Goal: Task Accomplishment & Management: Manage account settings

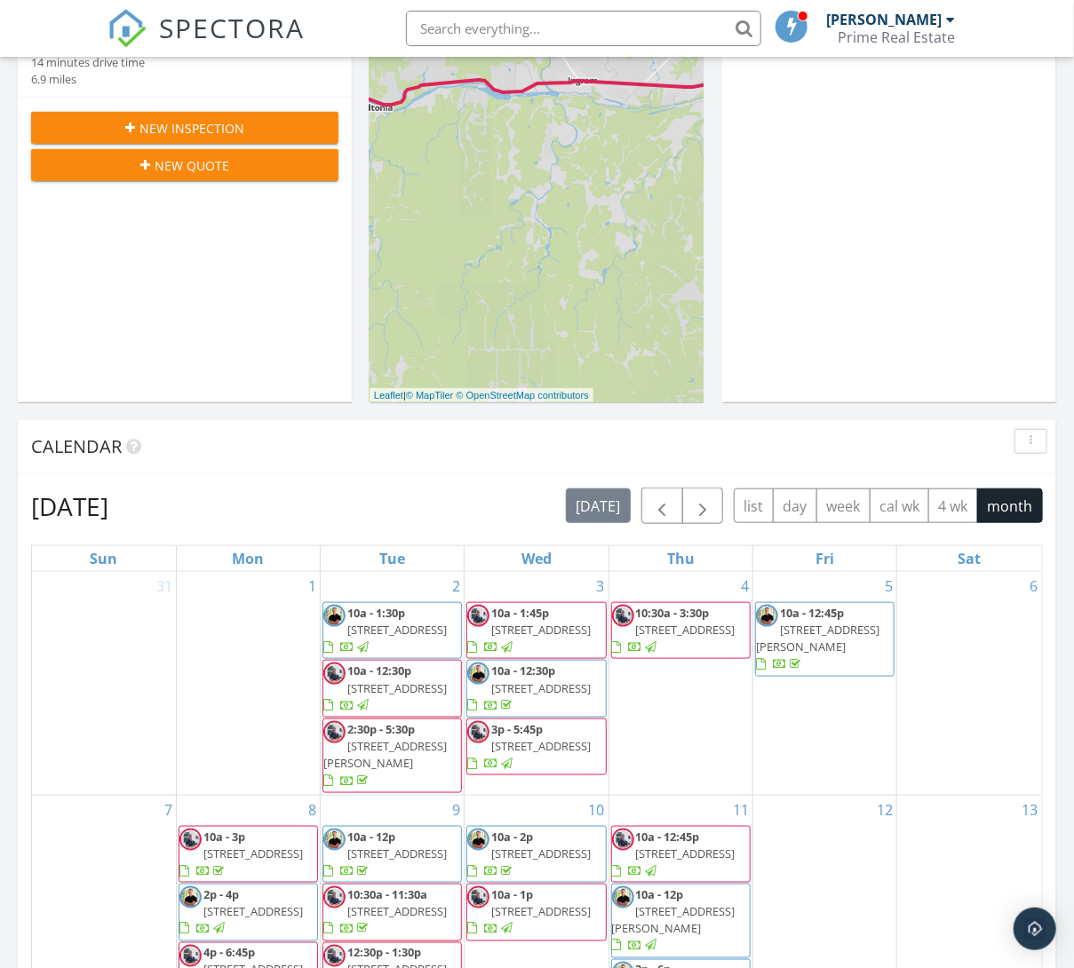
scroll to position [378, 0]
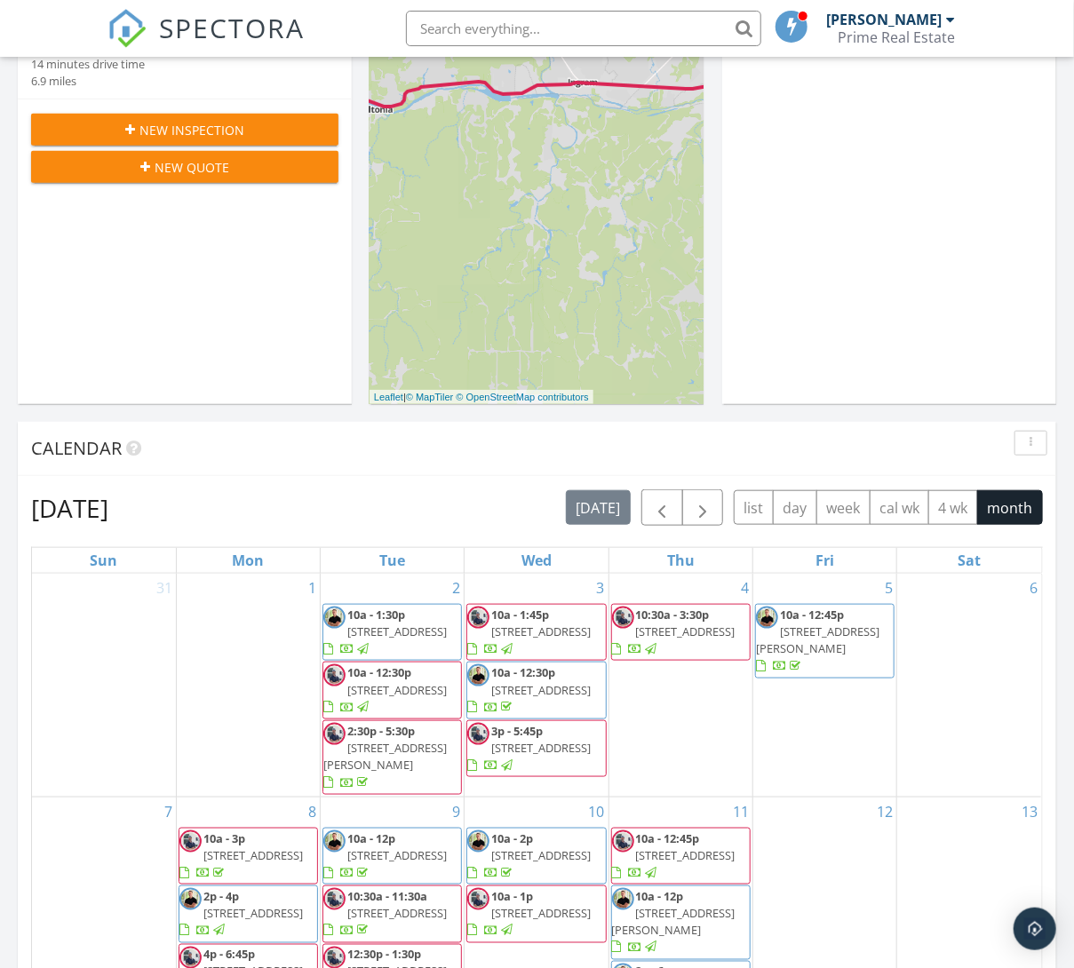
drag, startPoint x: 957, startPoint y: 514, endPoint x: 913, endPoint y: 569, distance: 70.2
click at [957, 514] on button "4 wk" at bounding box center [953, 507] width 50 height 35
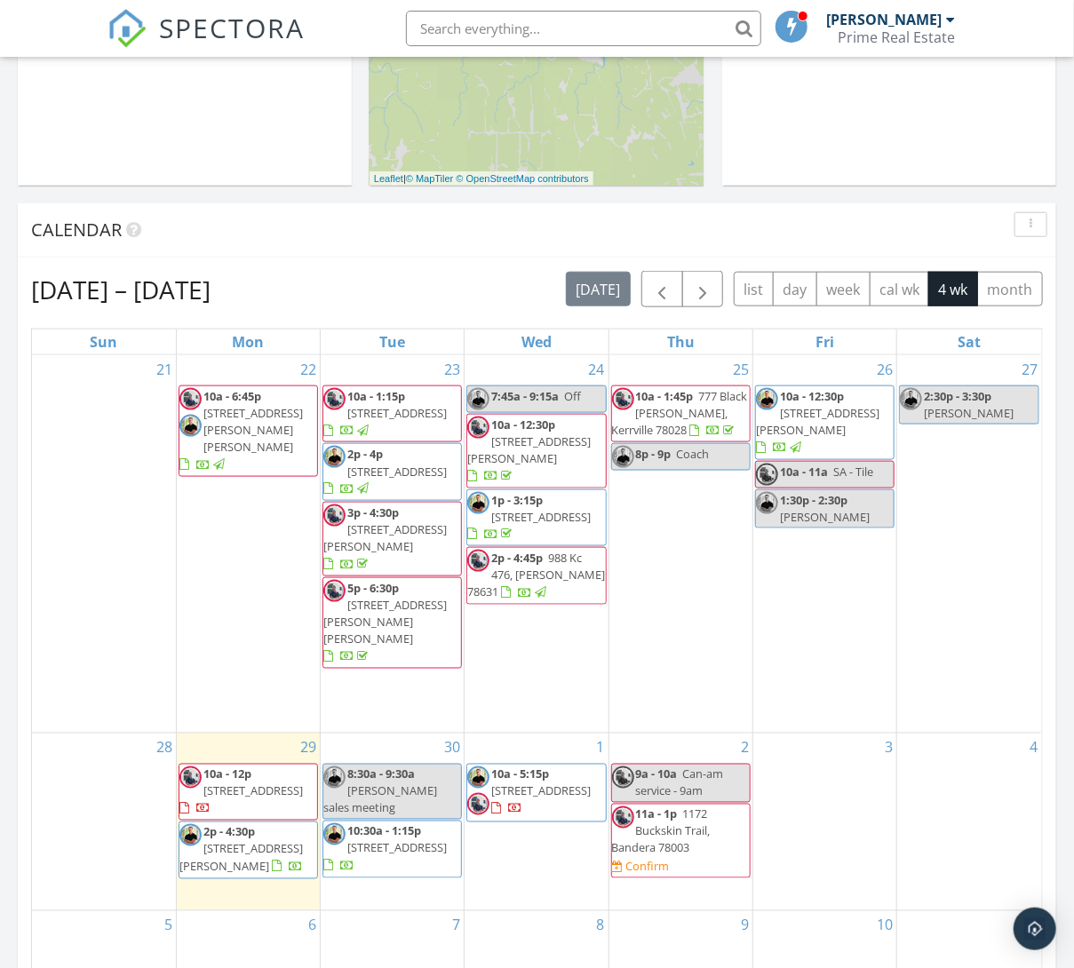
scroll to position [593, 0]
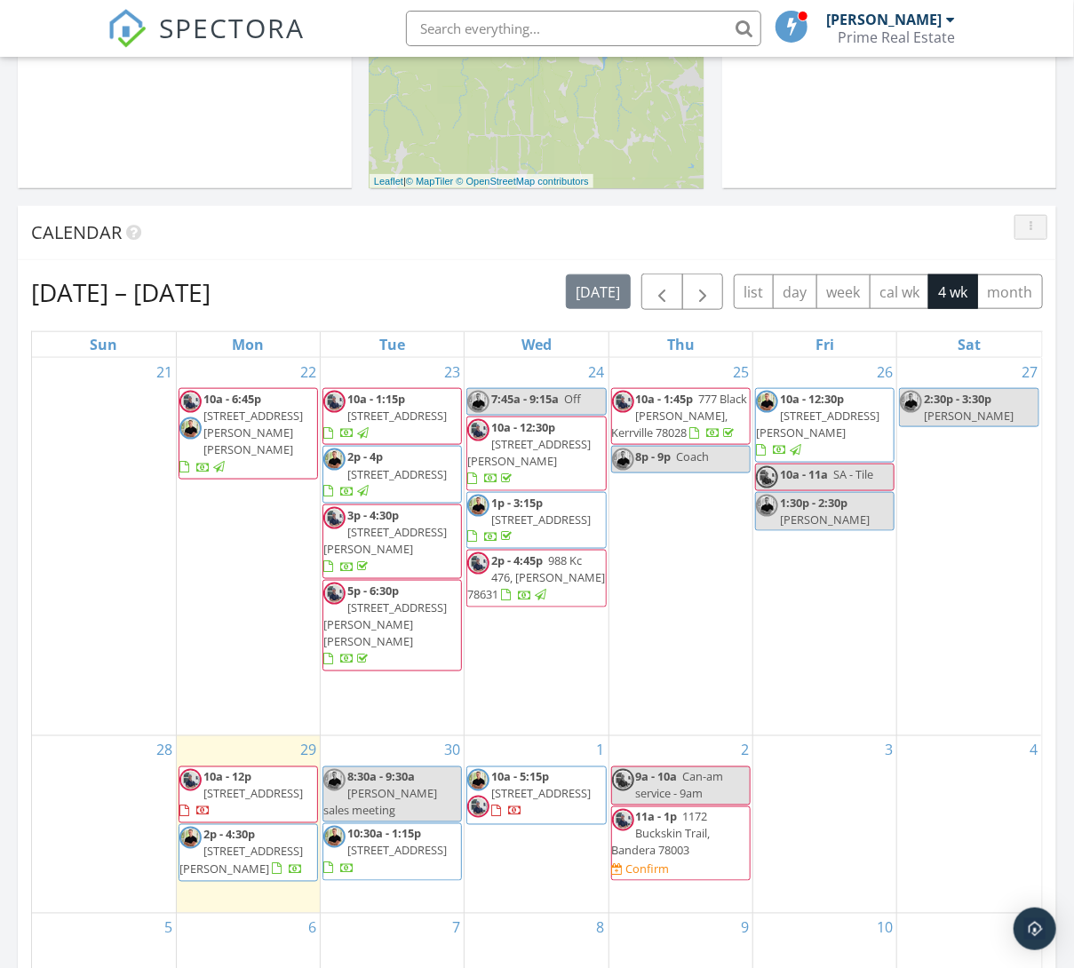
click at [1030, 226] on icon "button" at bounding box center [1031, 227] width 3 height 12
click at [828, 226] on div "Calendar" at bounding box center [523, 232] width 985 height 27
click at [898, 289] on button "cal wk" at bounding box center [900, 292] width 60 height 35
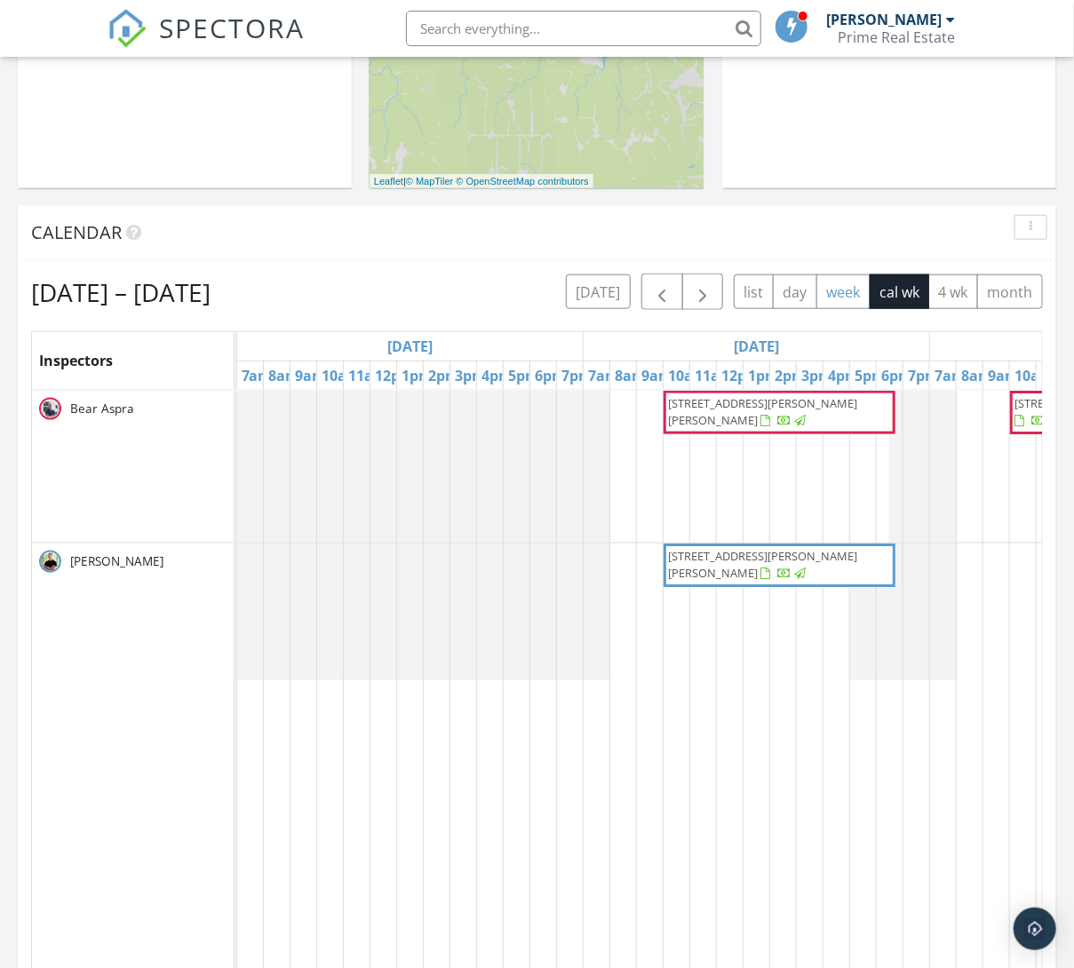
click at [841, 293] on button "week" at bounding box center [843, 292] width 54 height 35
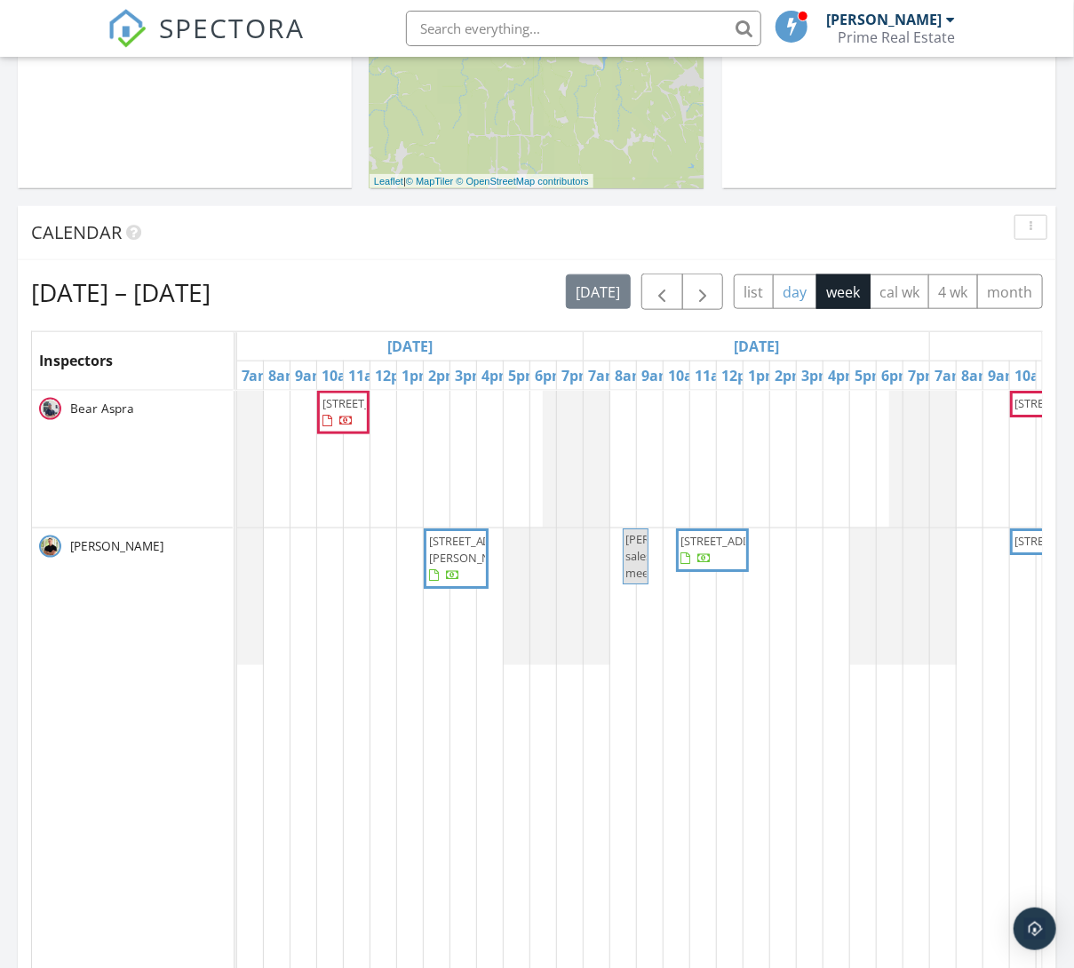
click at [791, 294] on button "day" at bounding box center [795, 292] width 44 height 35
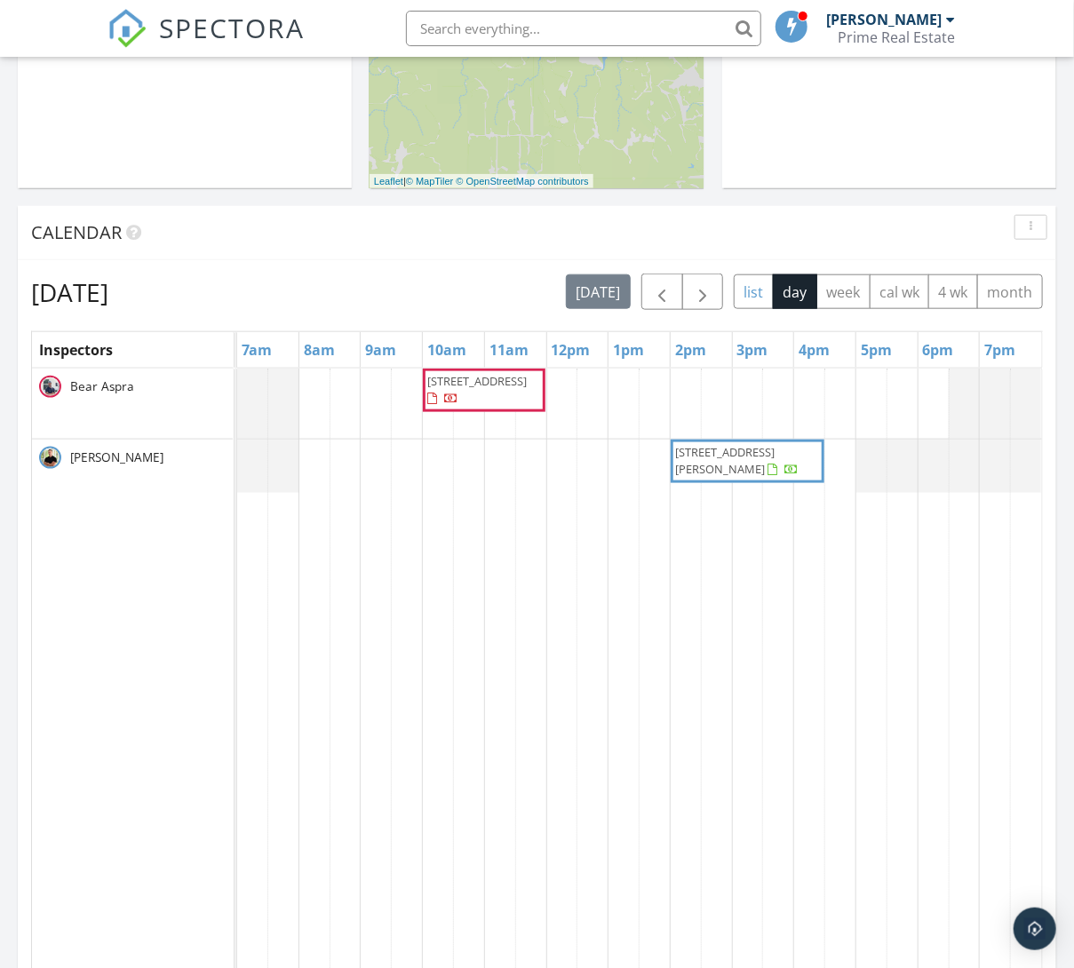
click at [759, 295] on button "list" at bounding box center [754, 292] width 40 height 35
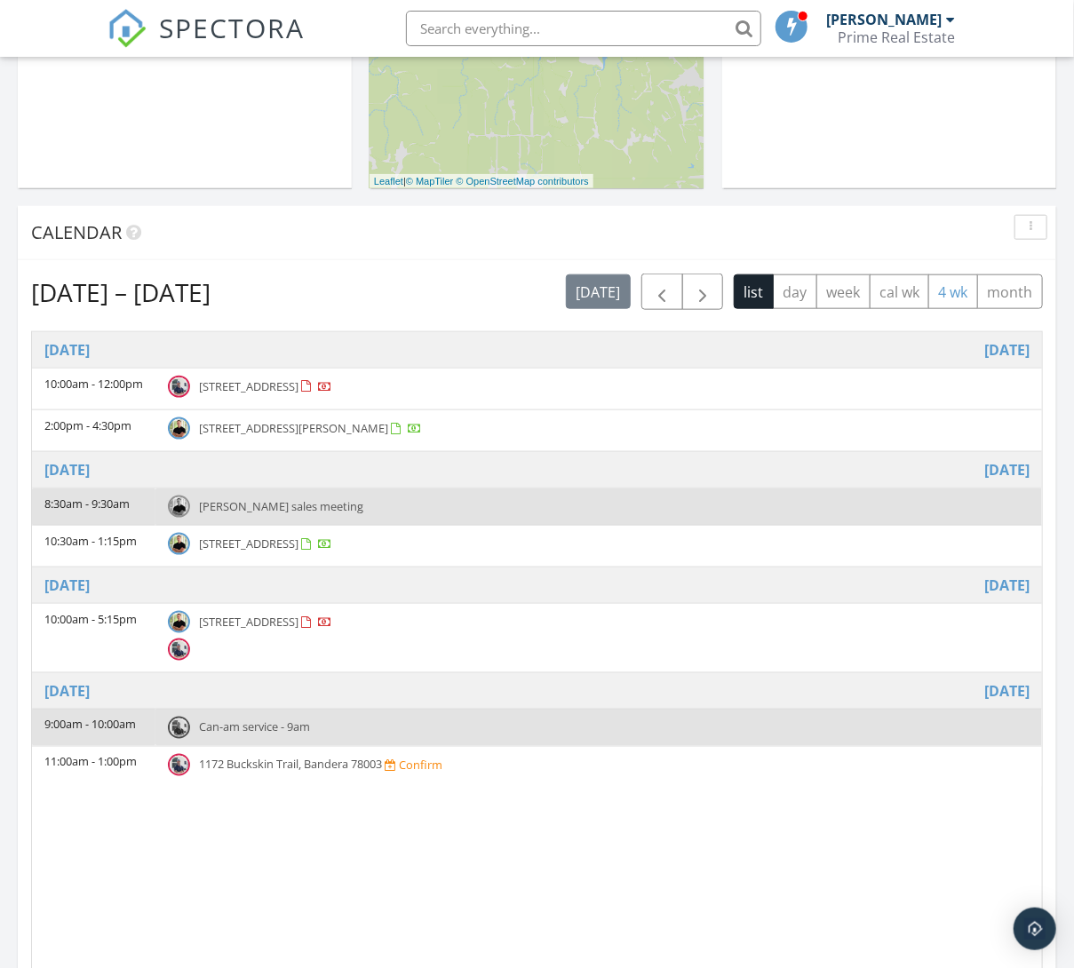
click at [938, 301] on button "4 wk" at bounding box center [953, 292] width 50 height 35
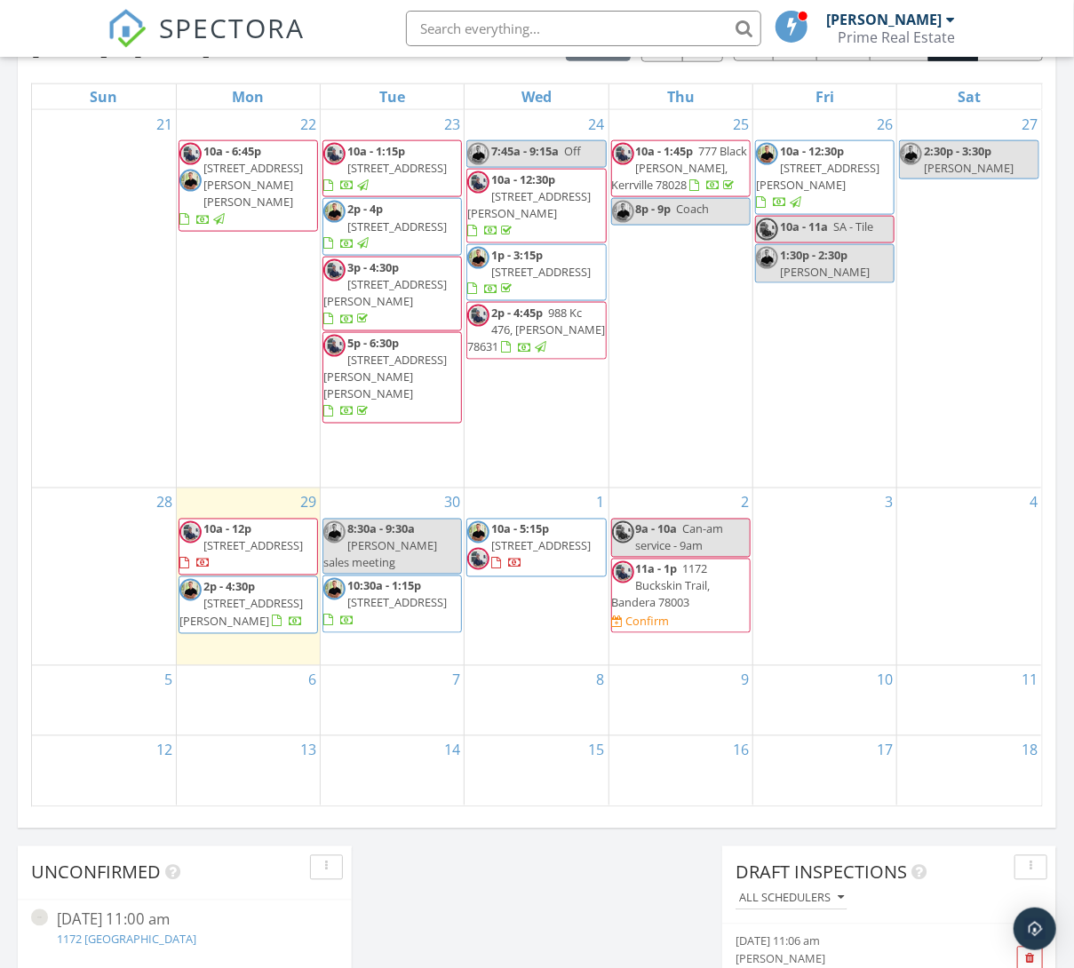
scroll to position [838, 0]
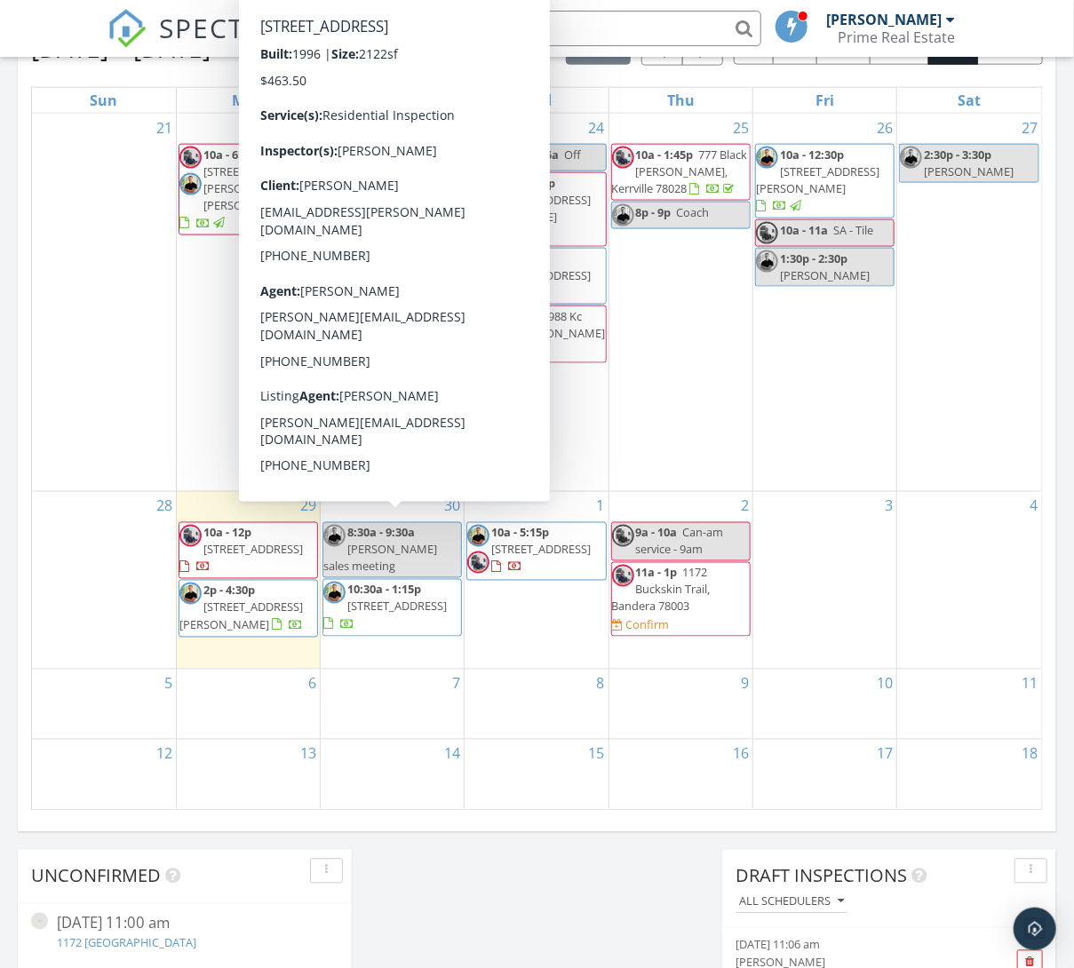
click at [380, 599] on span "132 Tall Timber Rd, Kerrville 78028" at bounding box center [396, 607] width 99 height 16
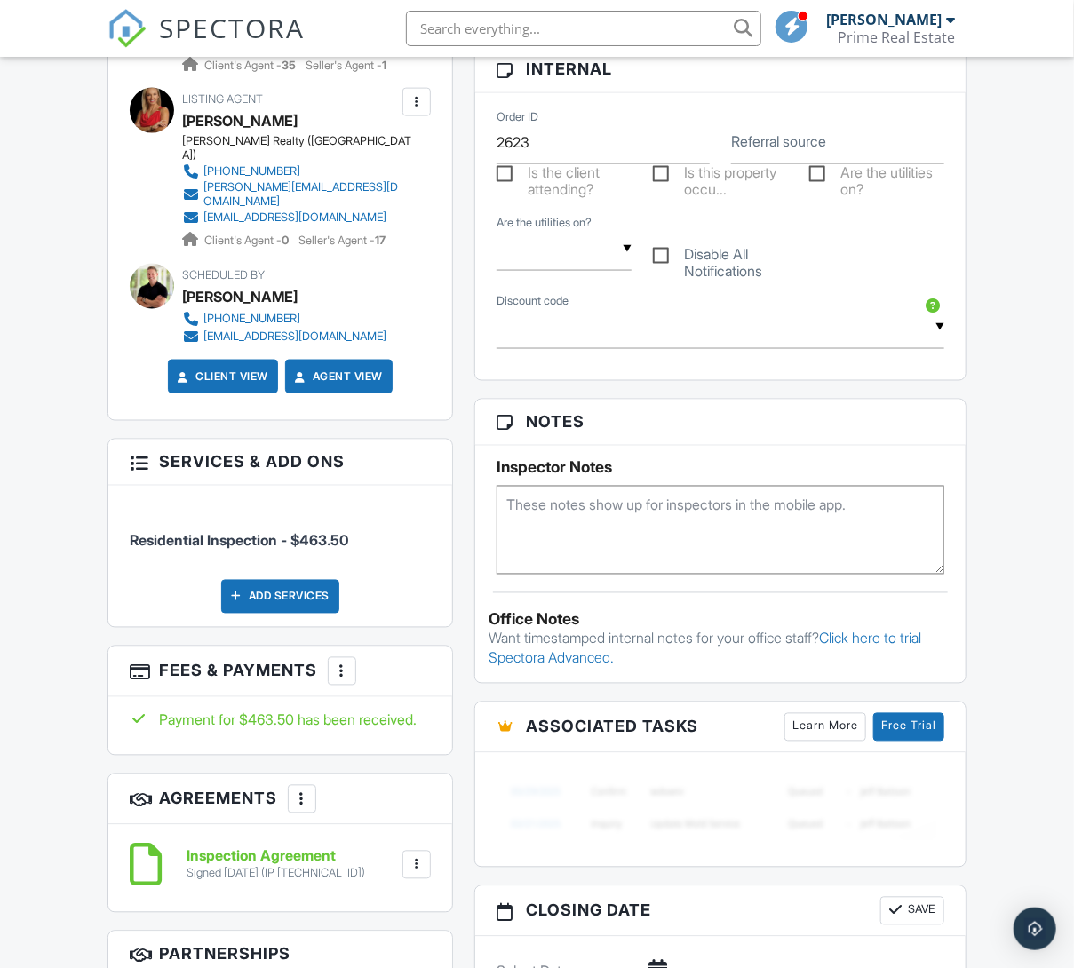
scroll to position [1084, 0]
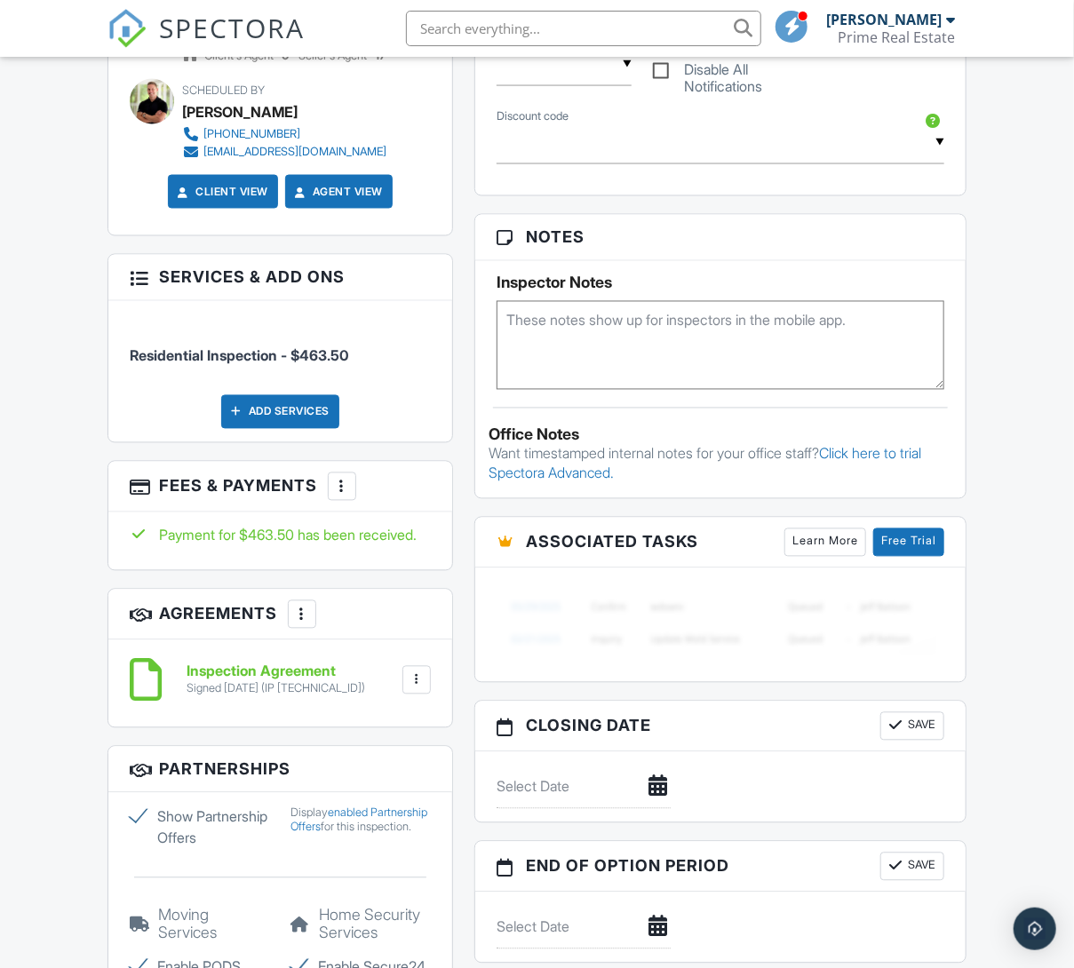
click at [292, 395] on div "Add Services" at bounding box center [280, 412] width 118 height 34
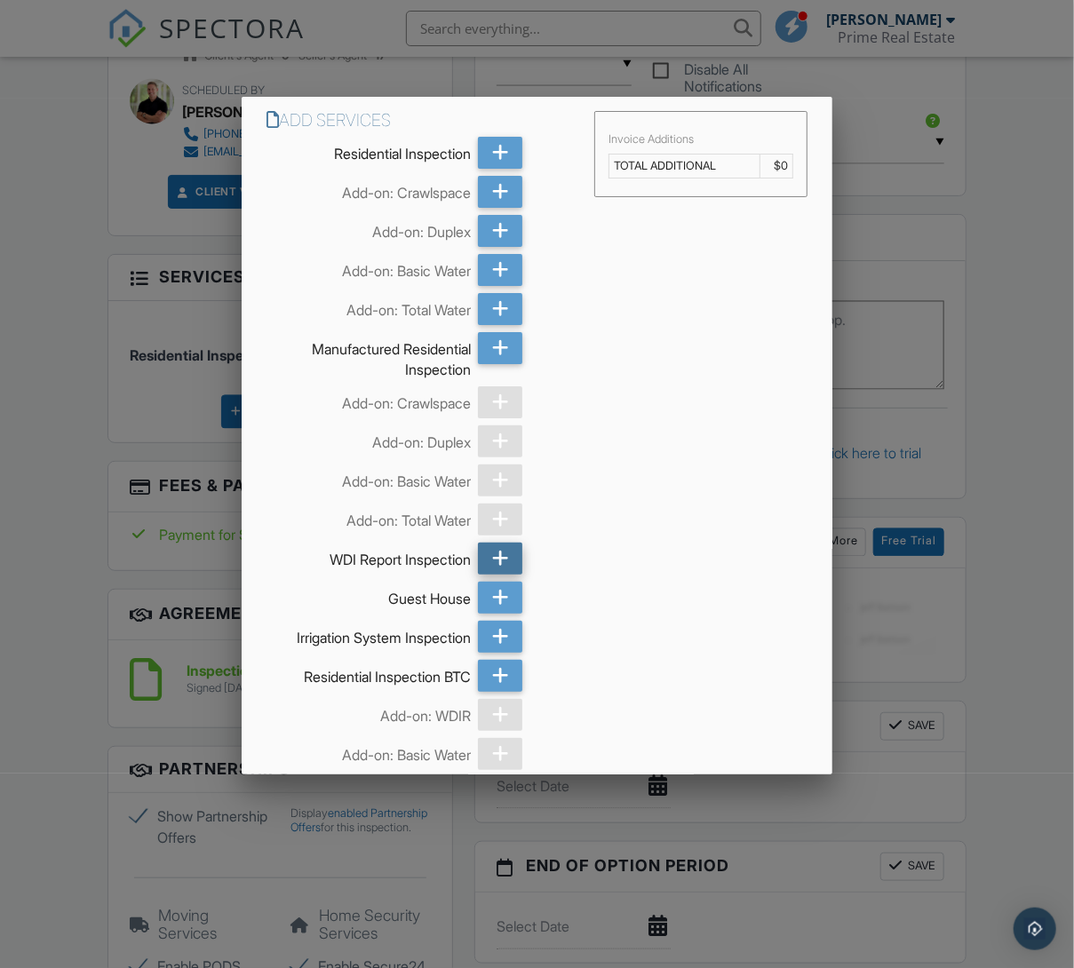
click at [501, 564] on icon at bounding box center [500, 559] width 17 height 32
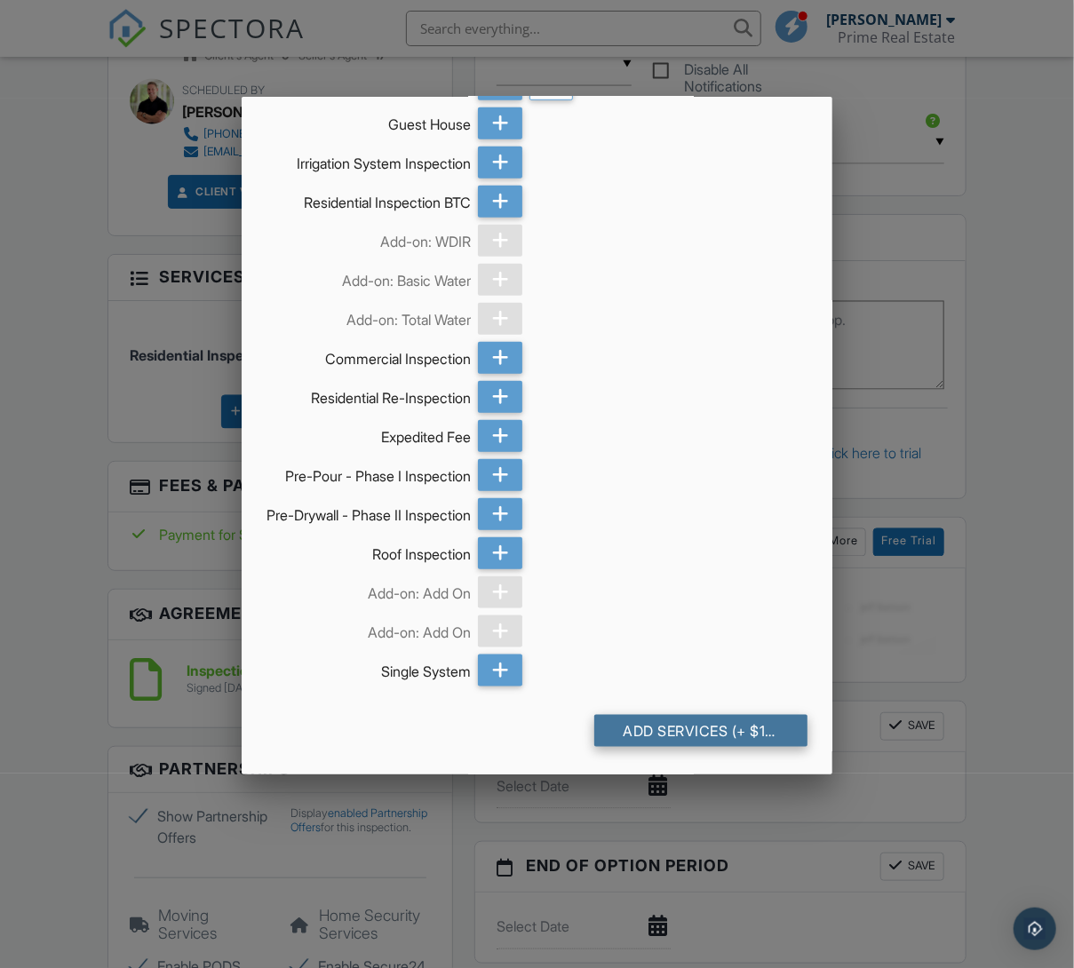
scroll to position [487, 0]
click at [736, 738] on div "Add Services (+ $154.5)" at bounding box center [700, 731] width 213 height 32
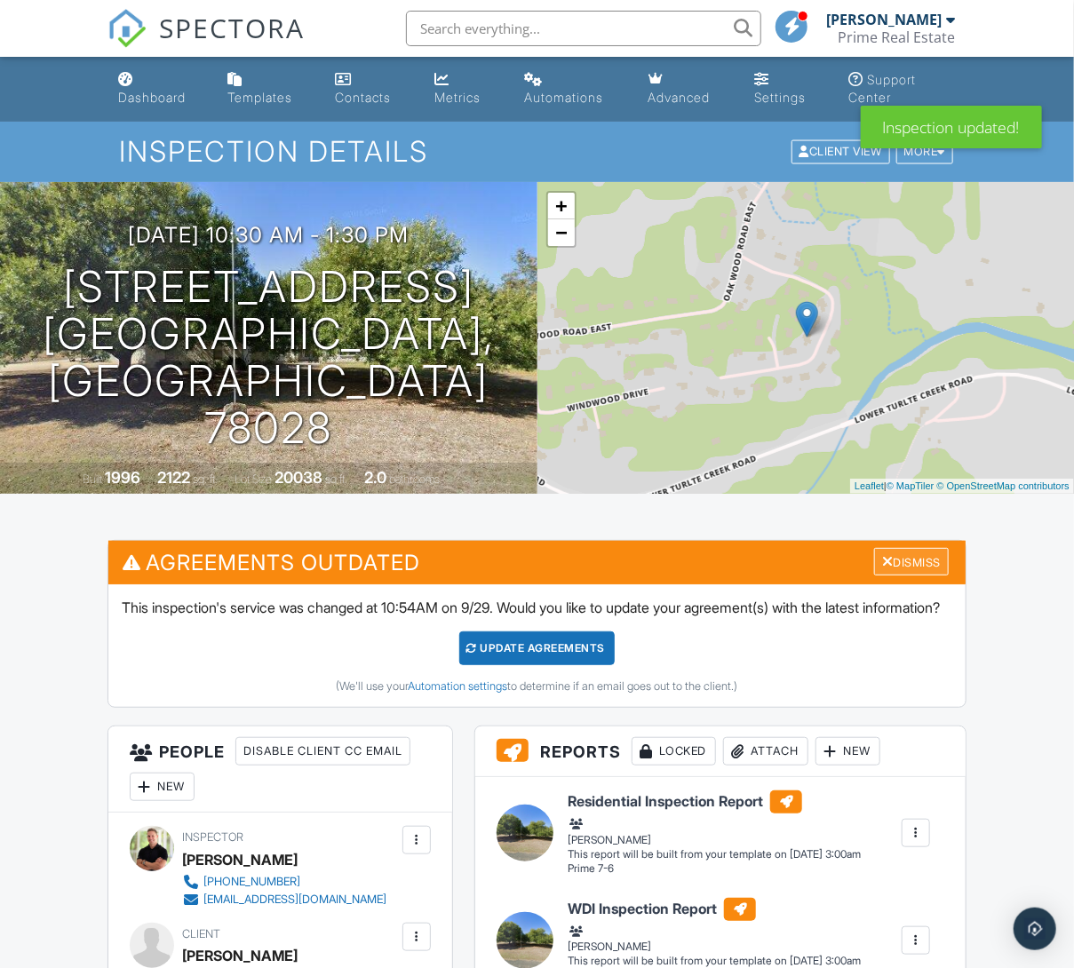
click at [881, 550] on div "Dismiss" at bounding box center [911, 562] width 75 height 28
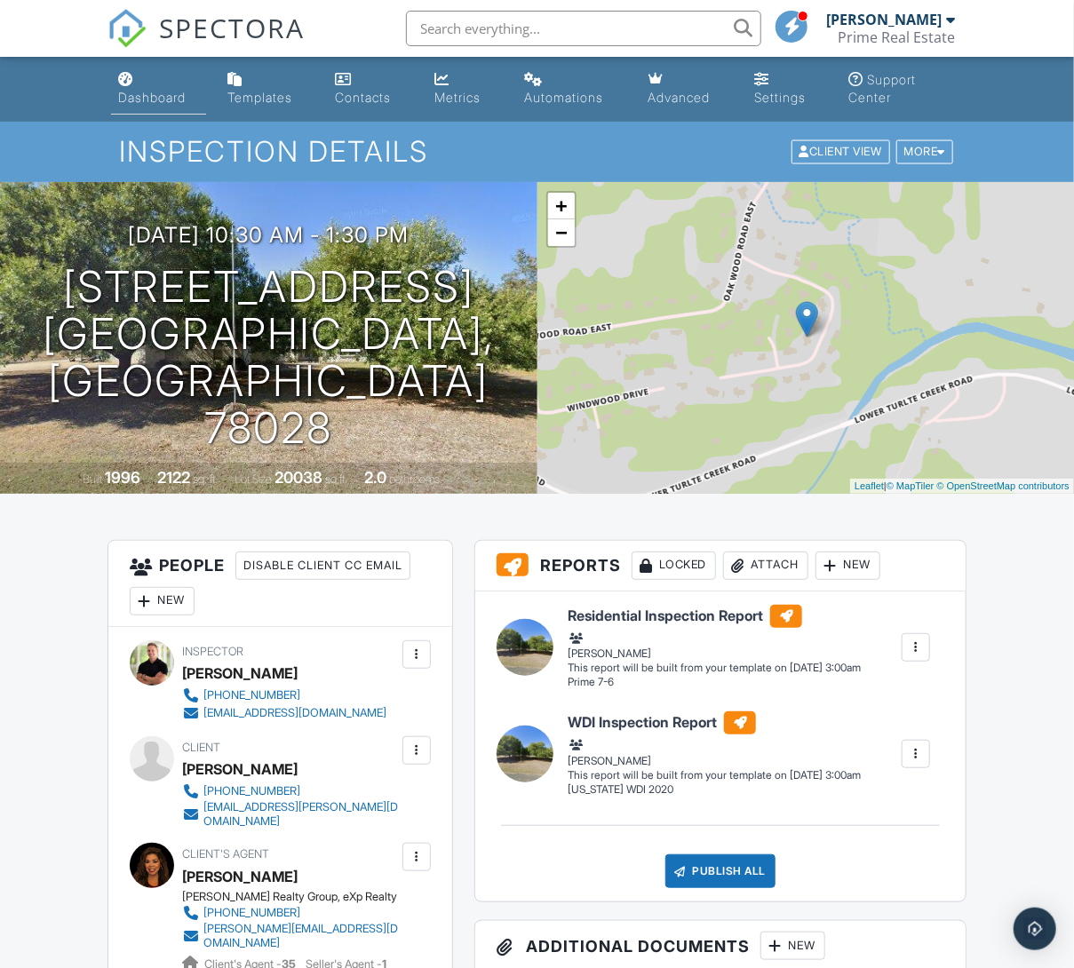
click at [135, 99] on div "Dashboard" at bounding box center [152, 97] width 68 height 15
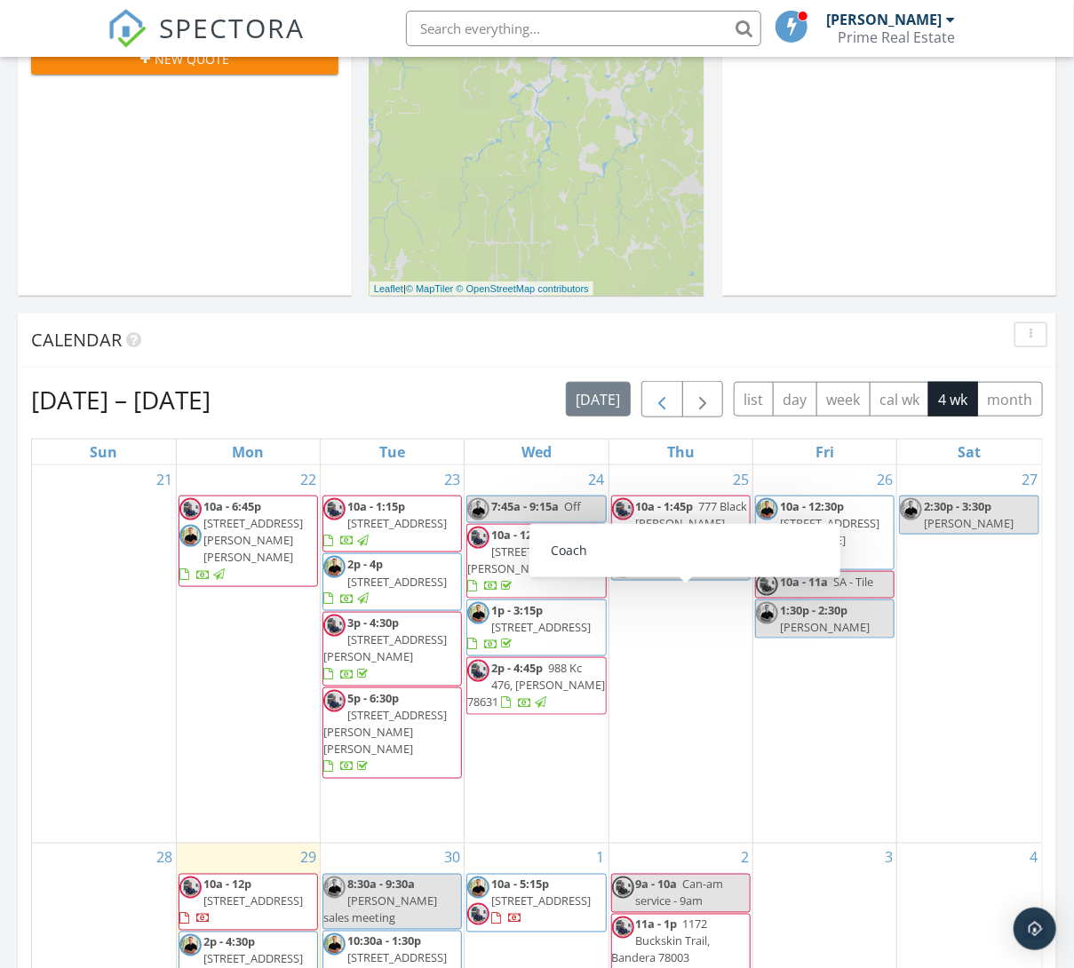
scroll to position [484, 0]
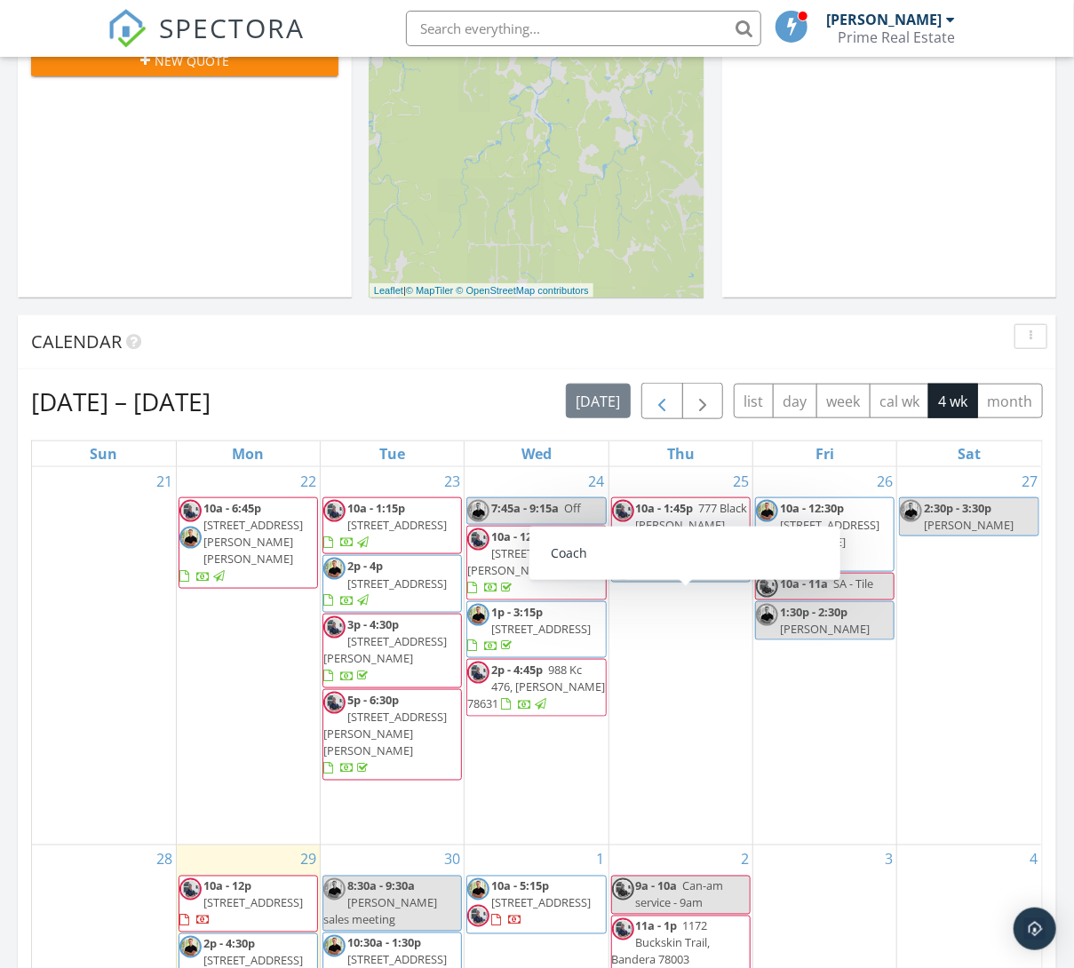
click at [656, 399] on span "button" at bounding box center [661, 401] width 21 height 21
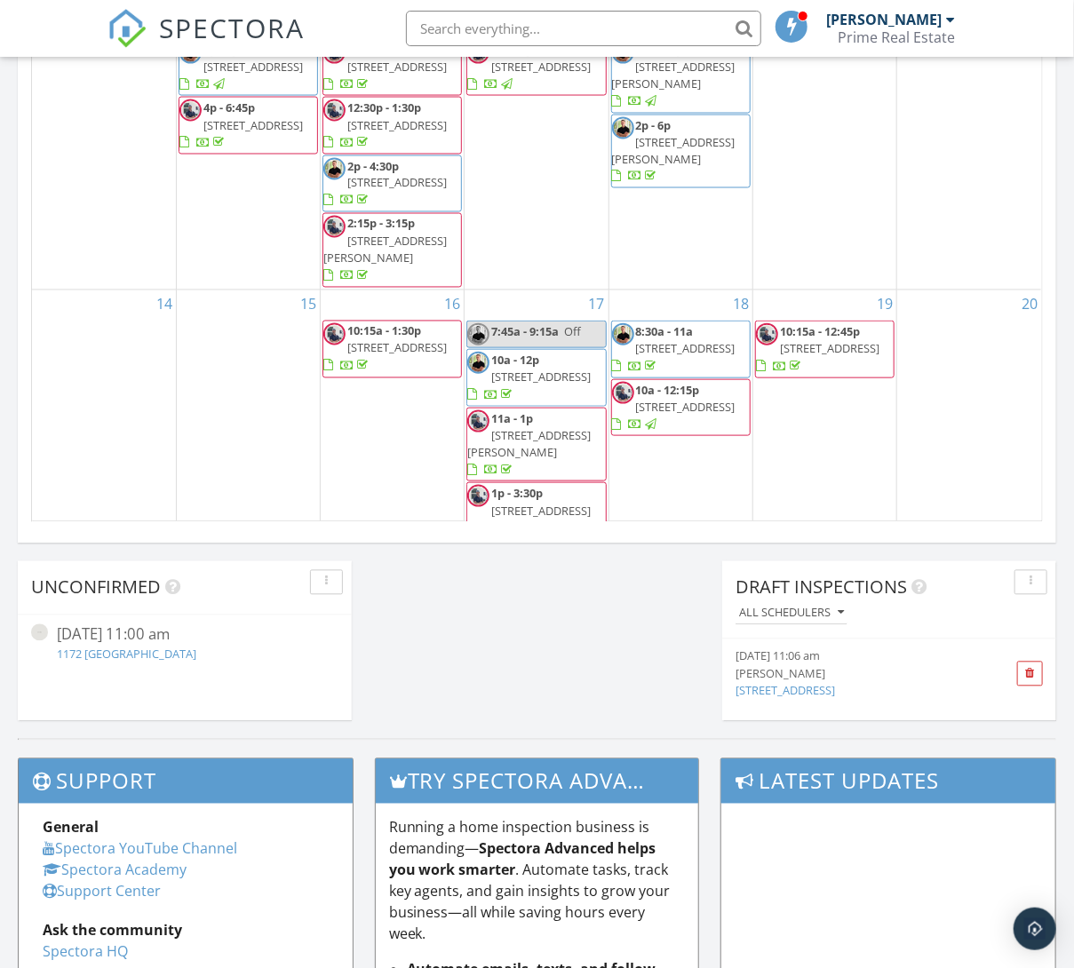
scroll to position [1211, 0]
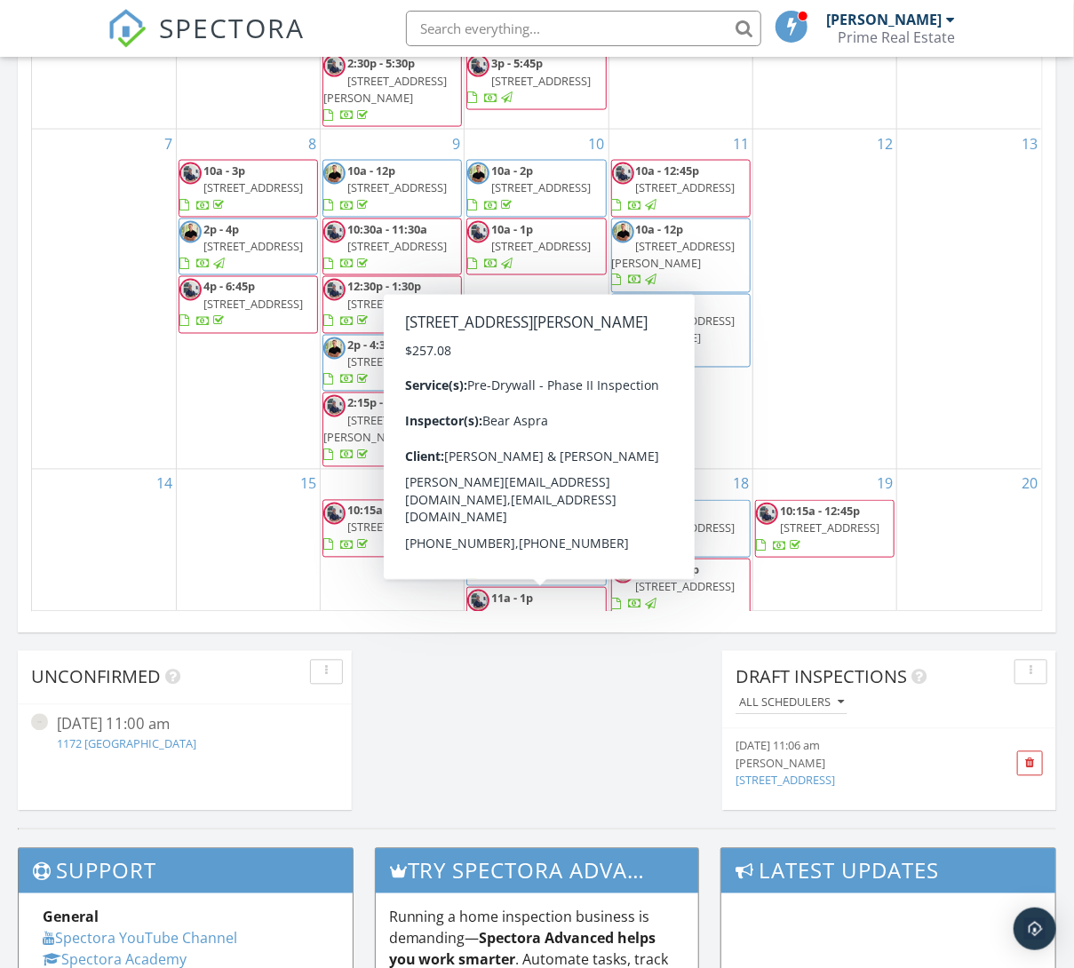
scroll to position [334, 0]
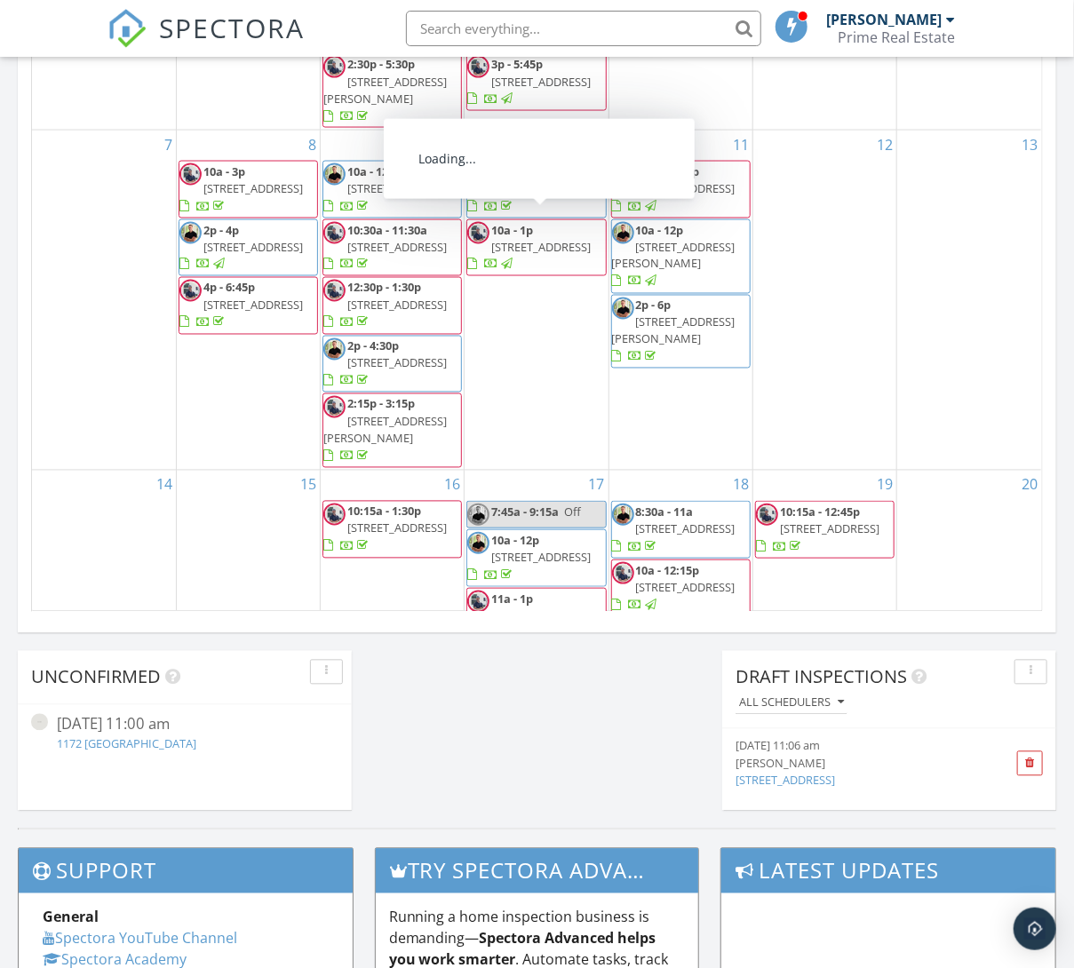
click at [539, 180] on span "107 Hitching Post, Boerne 78006" at bounding box center [540, 188] width 99 height 16
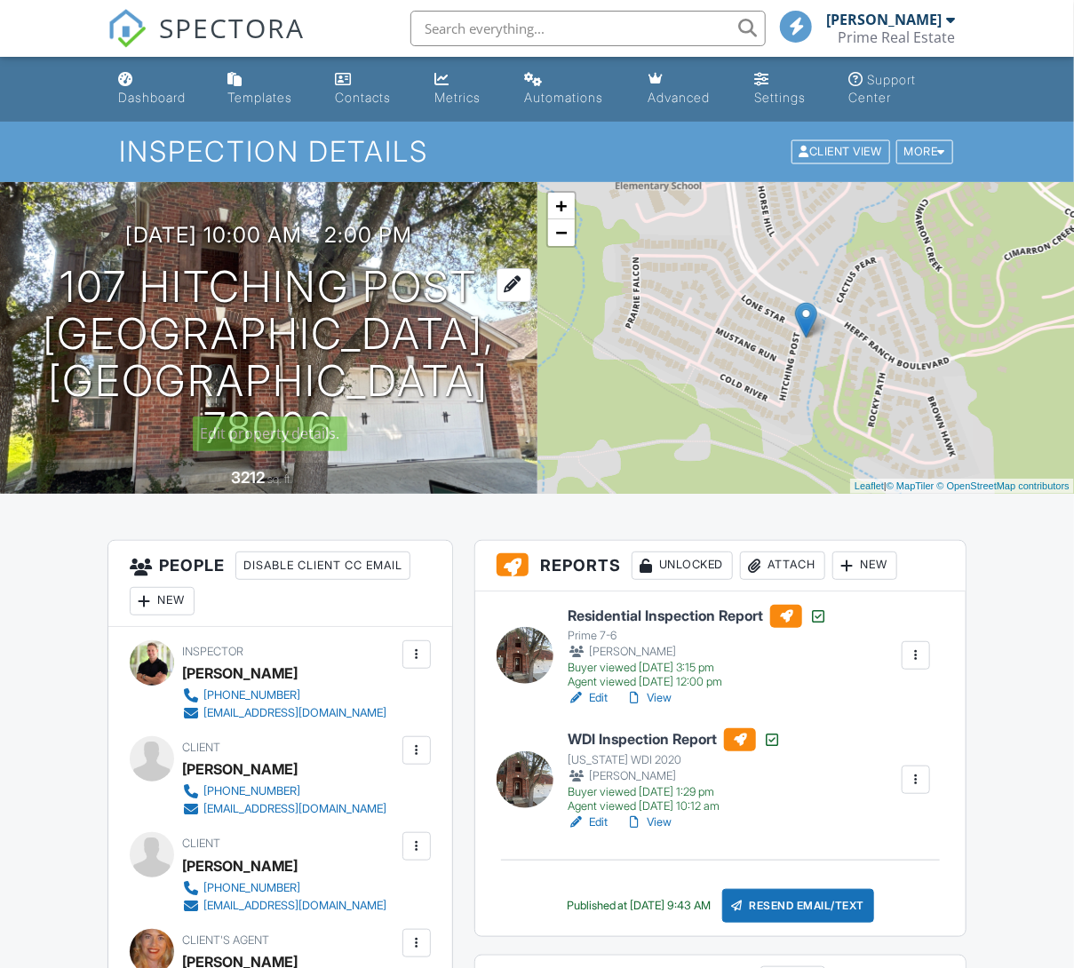
click at [497, 301] on div at bounding box center [514, 284] width 35 height 33
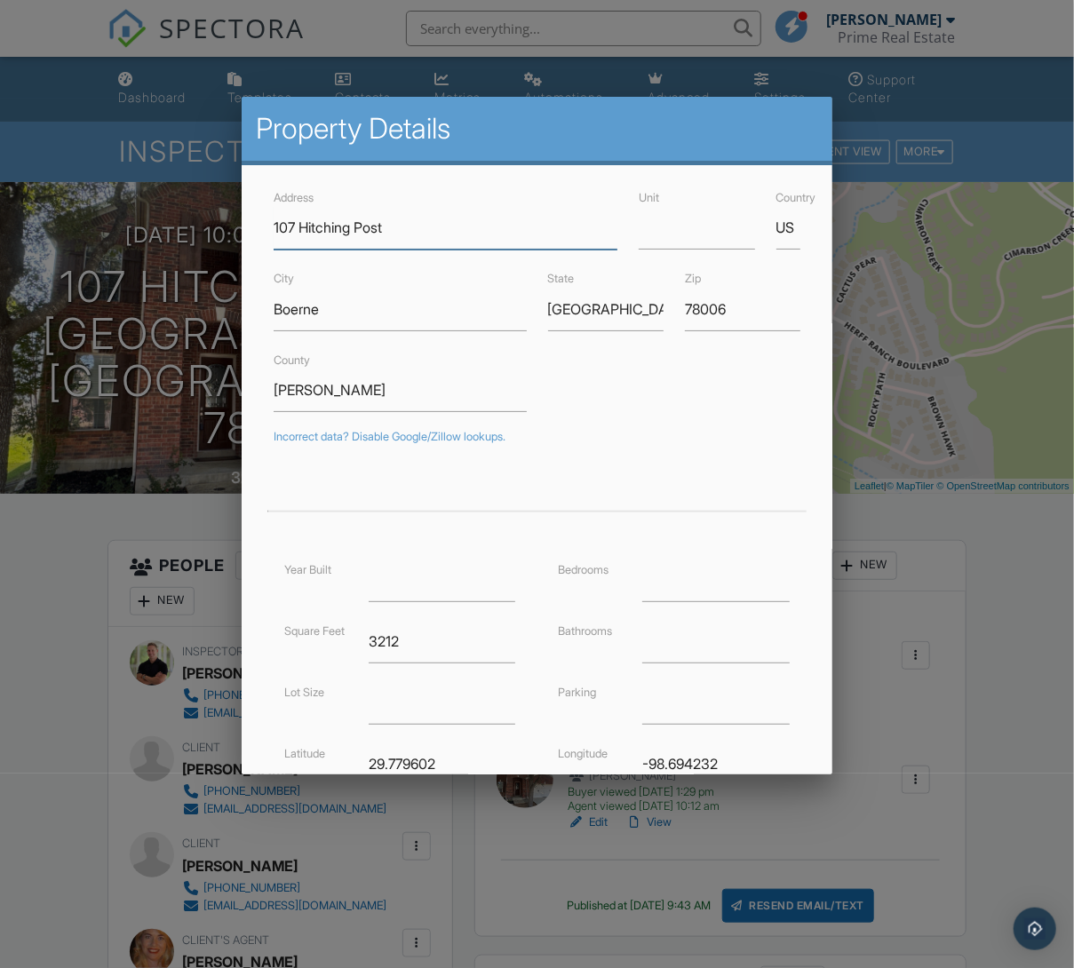
click at [294, 224] on input "107 Hitching Post" at bounding box center [446, 228] width 344 height 44
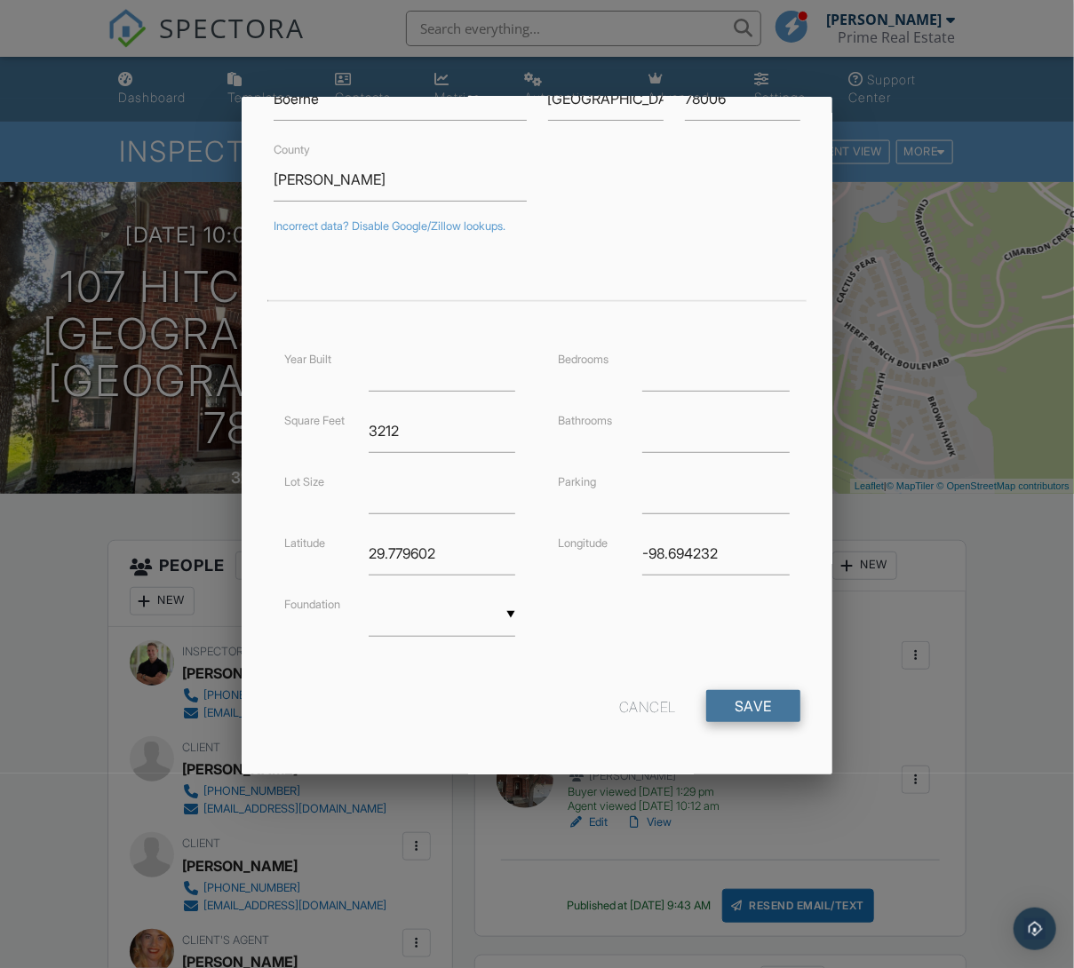
scroll to position [210, 0]
type input "109 Hitching Post"
click at [728, 712] on input "Save" at bounding box center [753, 707] width 94 height 32
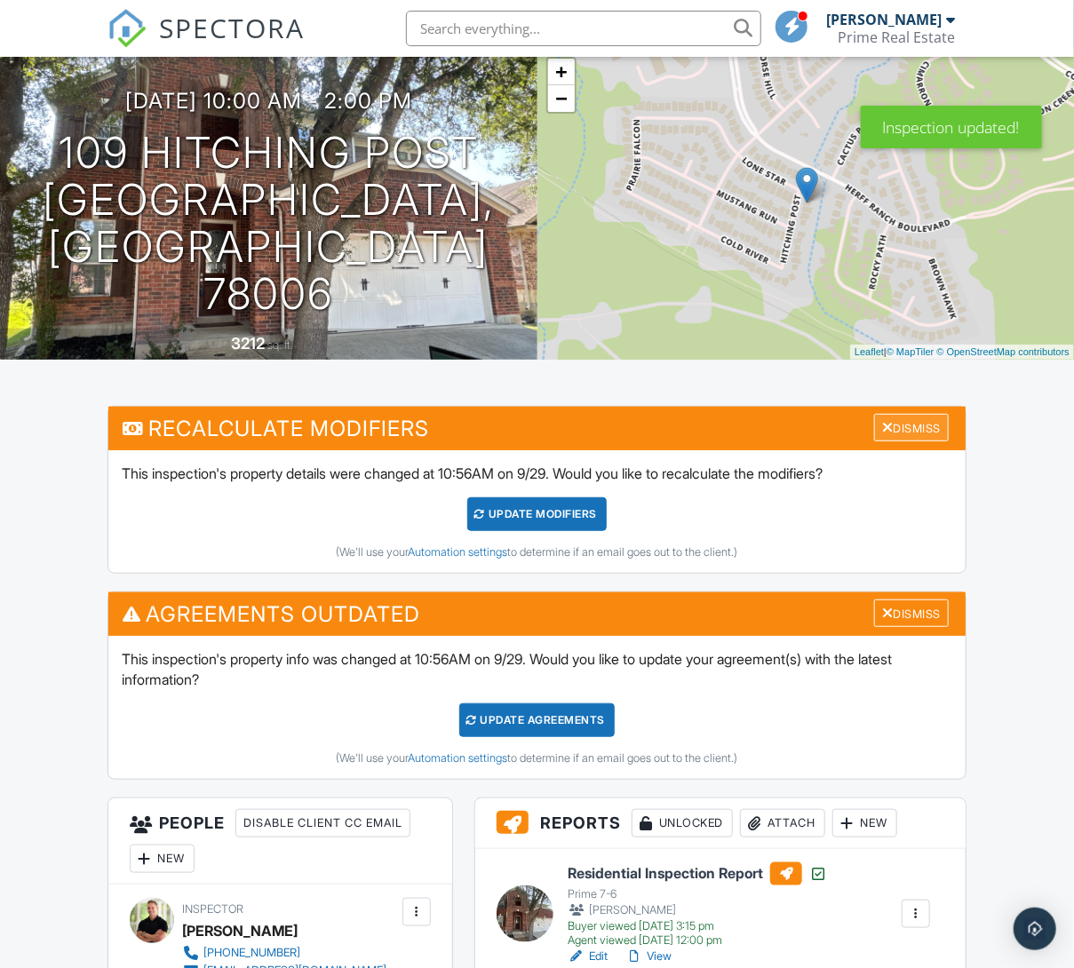
click at [907, 419] on div "Dismiss" at bounding box center [911, 428] width 75 height 28
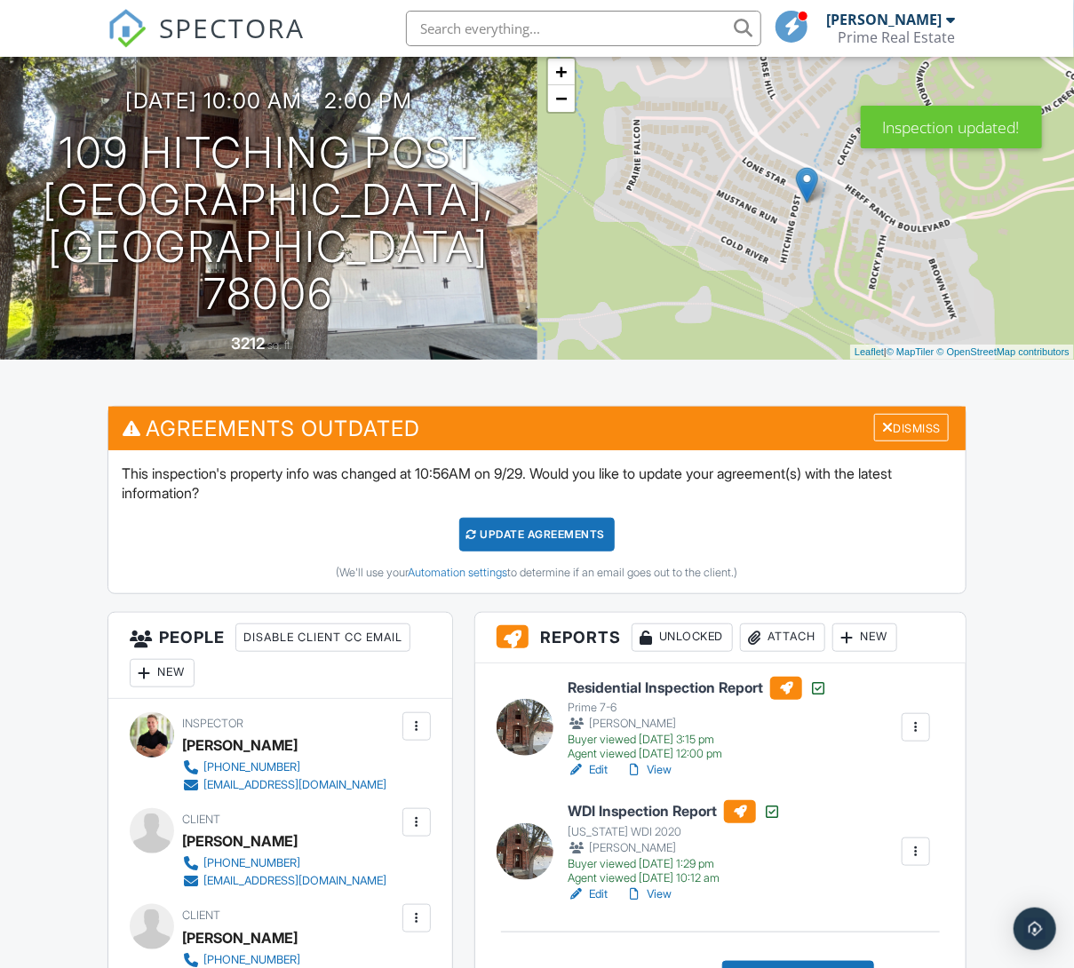
click at [585, 537] on div "Update Agreements" at bounding box center [536, 535] width 155 height 34
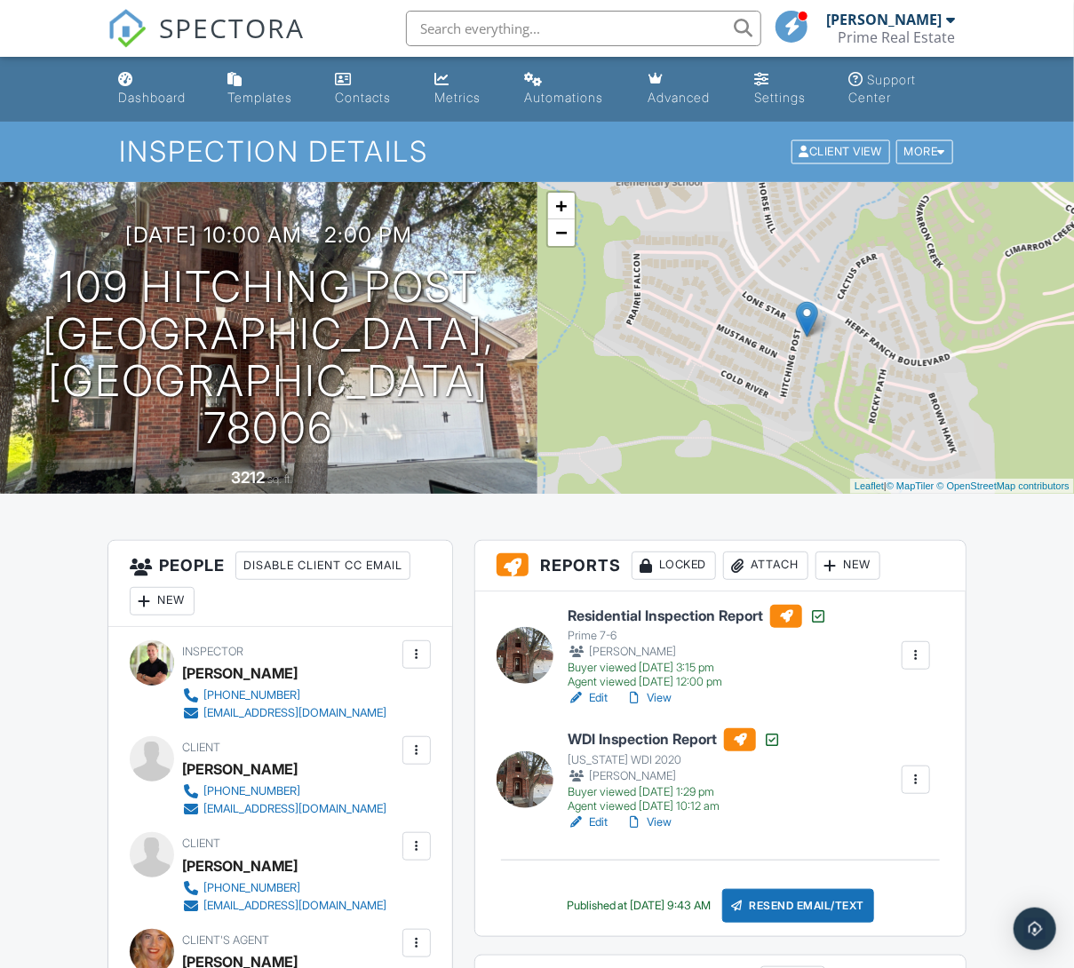
click at [666, 694] on link "View" at bounding box center [648, 698] width 46 height 18
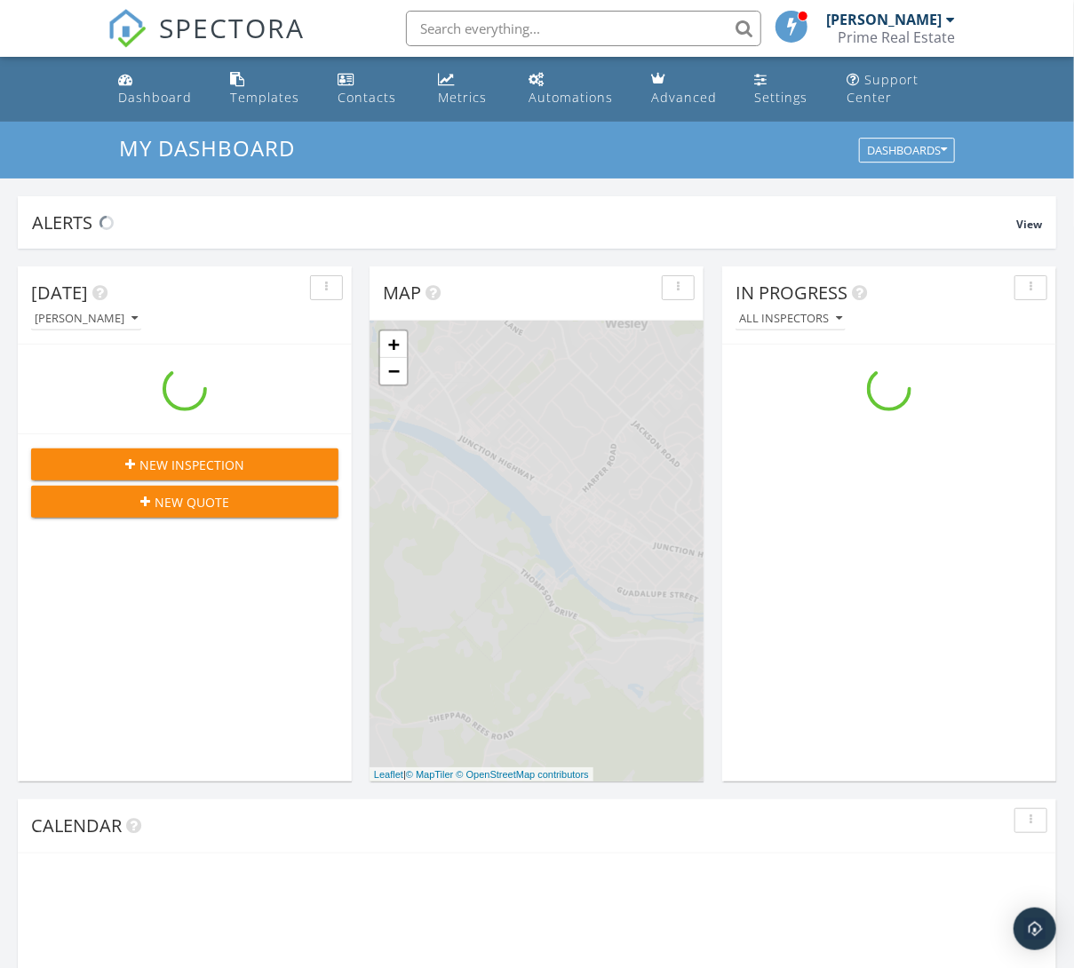
scroll to position [1618, 1075]
